Goal: Find specific page/section: Find specific page/section

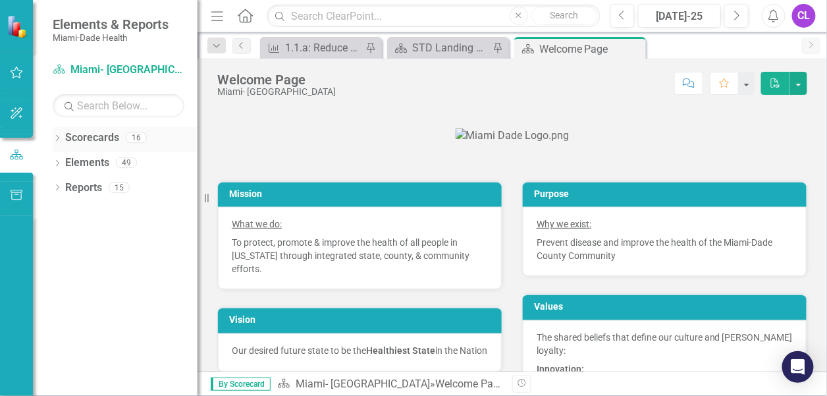
click at [55, 136] on icon "Dropdown" at bounding box center [57, 139] width 9 height 7
click at [65, 161] on icon at bounding box center [64, 162] width 3 height 7
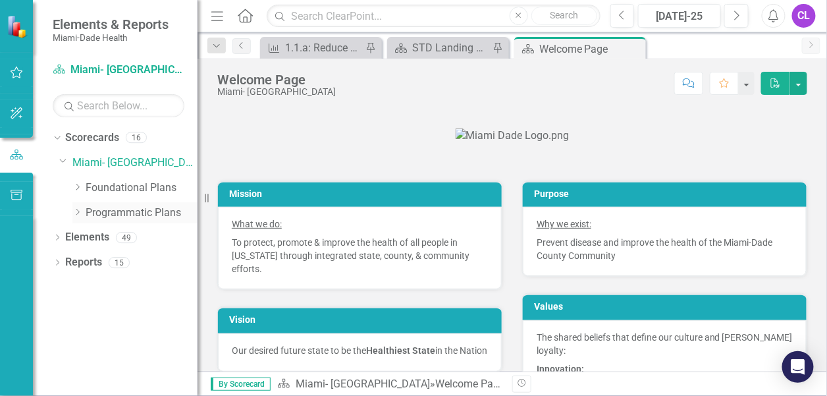
click at [76, 212] on icon "Dropdown" at bounding box center [77, 212] width 10 height 8
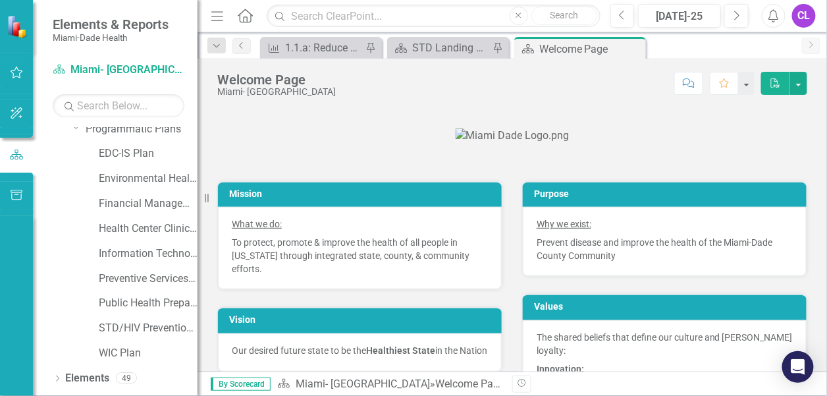
scroll to position [104, 0]
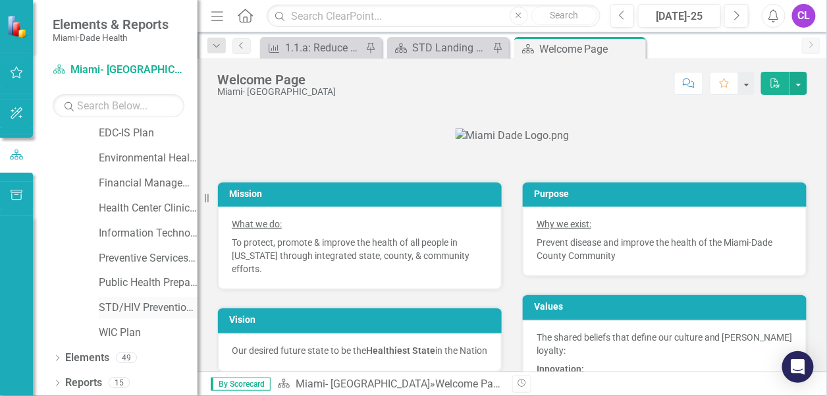
click at [113, 306] on link "STD/HIV Prevention and Control Plan" at bounding box center [148, 307] width 99 height 15
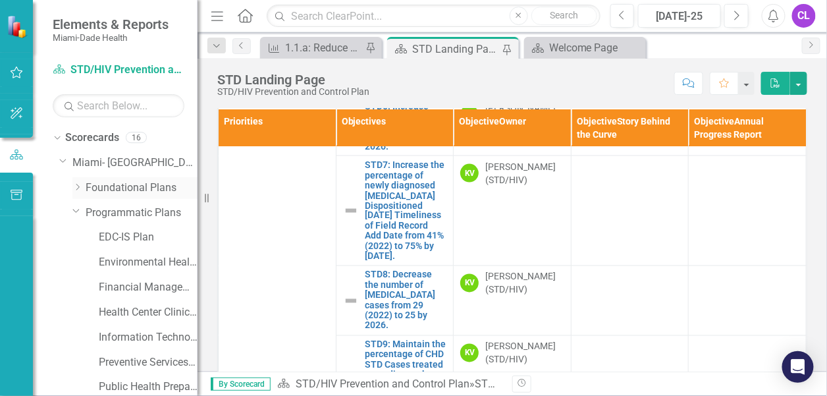
click at [77, 188] on icon "Dropdown" at bounding box center [77, 187] width 10 height 8
click at [131, 207] on link "CHIP [DATE] - [DATE]" at bounding box center [148, 213] width 99 height 15
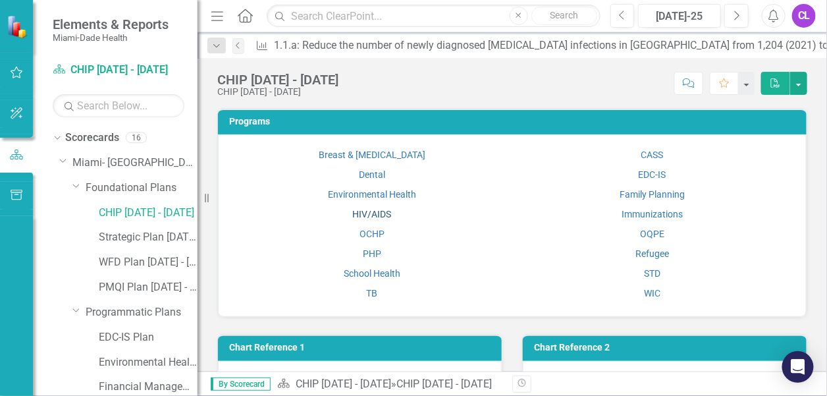
click at [372, 213] on link "HIV/AIDS" at bounding box center [371, 214] width 39 height 11
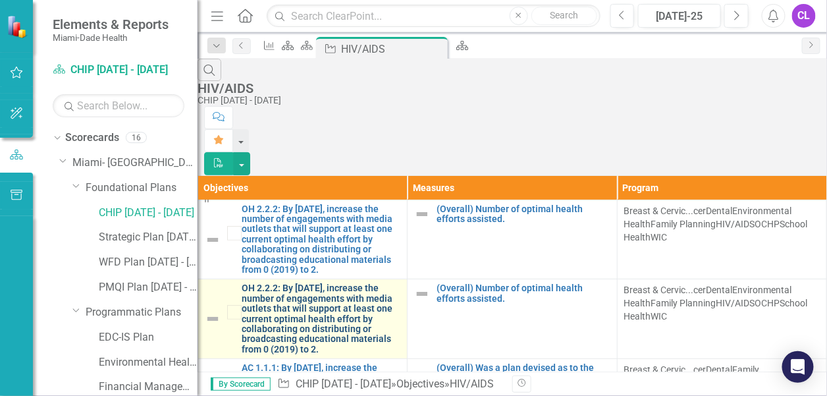
scroll to position [381, 0]
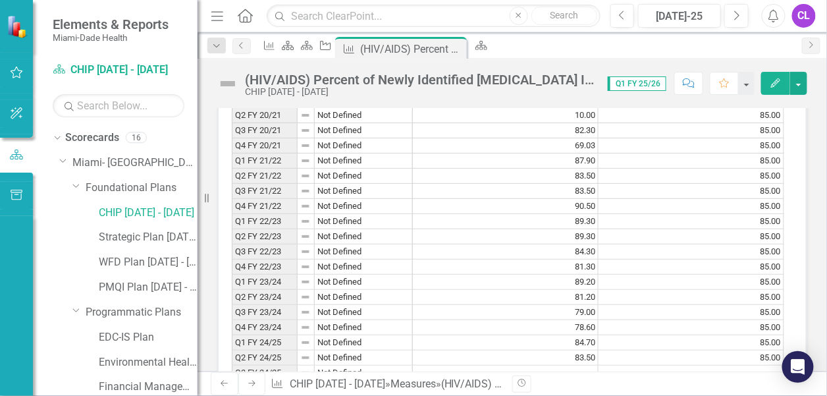
scroll to position [725, 0]
